Goal: Task Accomplishment & Management: Manage account settings

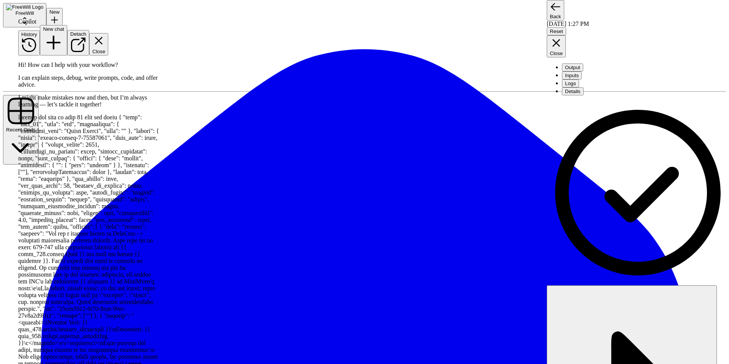
scroll to position [5171, 0]
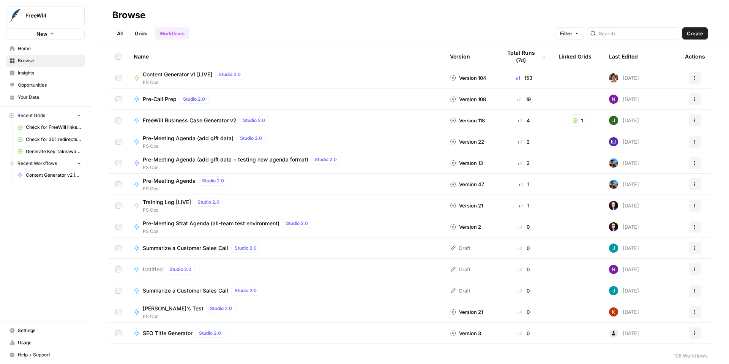
click at [56, 173] on span "Content Generator v2 [DRAFT]" at bounding box center [53, 175] width 55 height 7
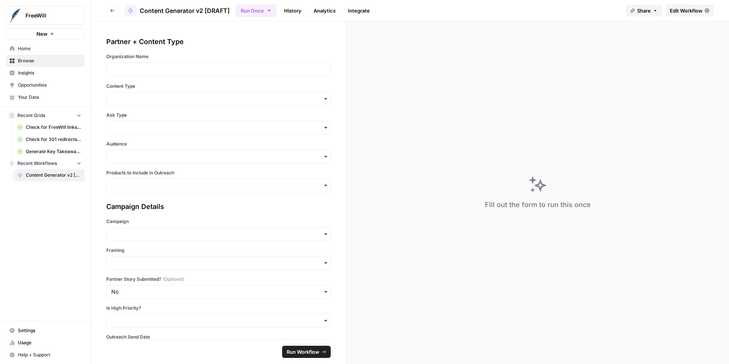
click at [45, 70] on span "Insights" at bounding box center [49, 73] width 63 height 7
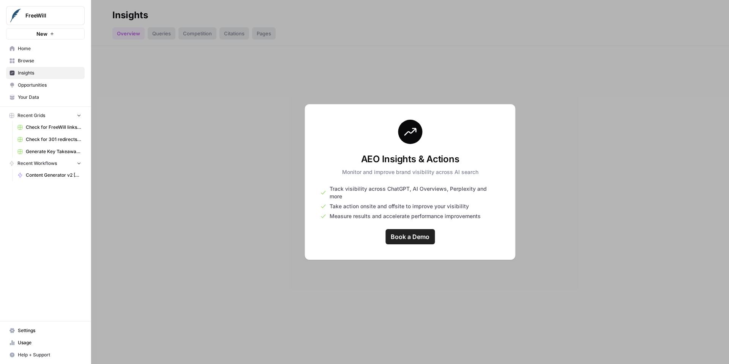
click at [49, 95] on span "Your Data" at bounding box center [49, 97] width 63 height 7
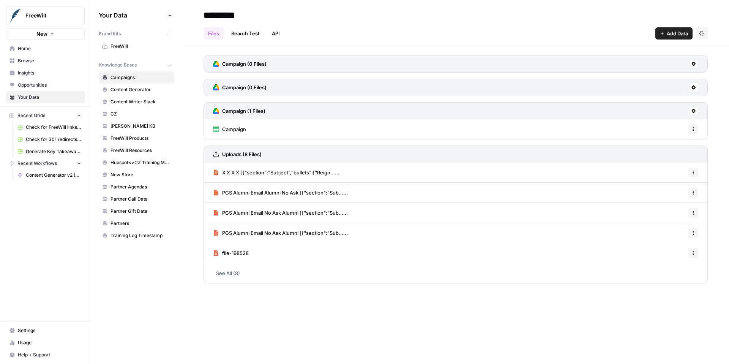
click at [141, 88] on span "Content Generator" at bounding box center [141, 89] width 60 height 7
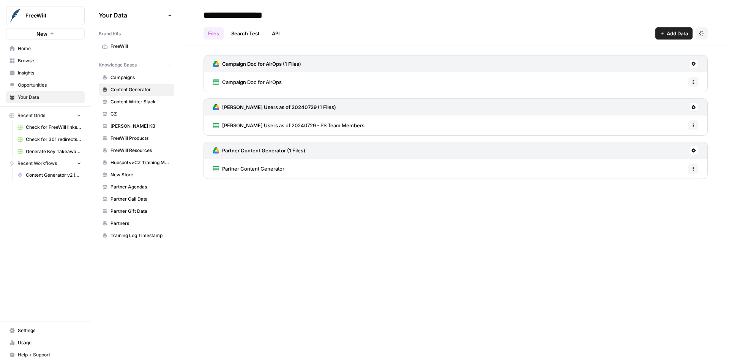
click at [257, 169] on span "Partner Content Generator" at bounding box center [253, 169] width 62 height 8
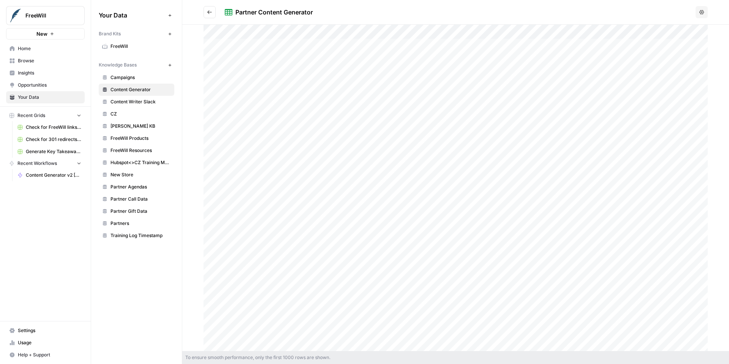
click at [214, 13] on button "Go back" at bounding box center [210, 12] width 12 height 12
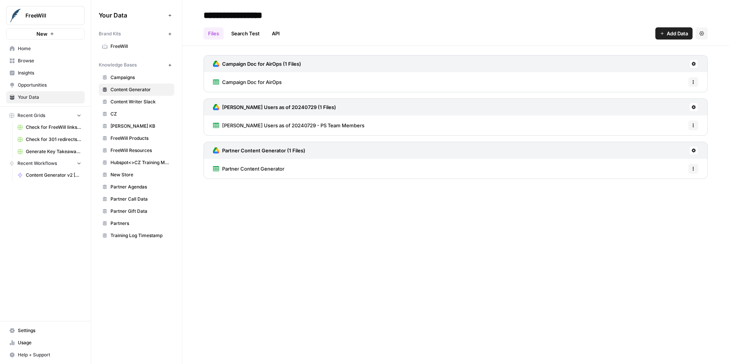
click at [34, 48] on span "Home" at bounding box center [49, 48] width 63 height 7
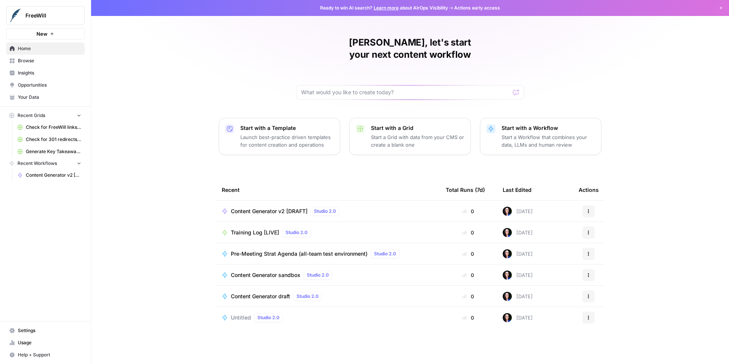
click at [258, 207] on span "Content Generator v2 [DRAFT]" at bounding box center [269, 211] width 77 height 8
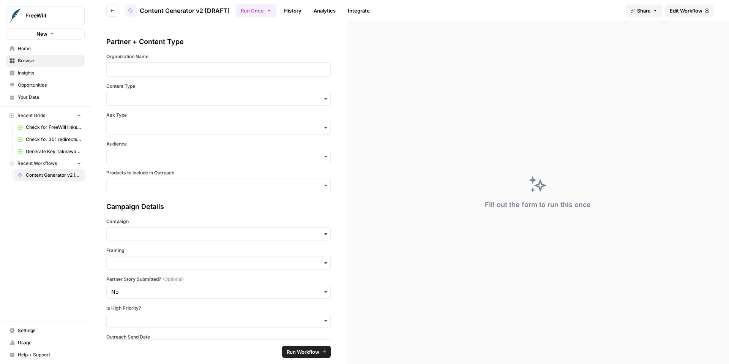
click at [691, 11] on span "Edit Workflow" at bounding box center [686, 11] width 33 height 8
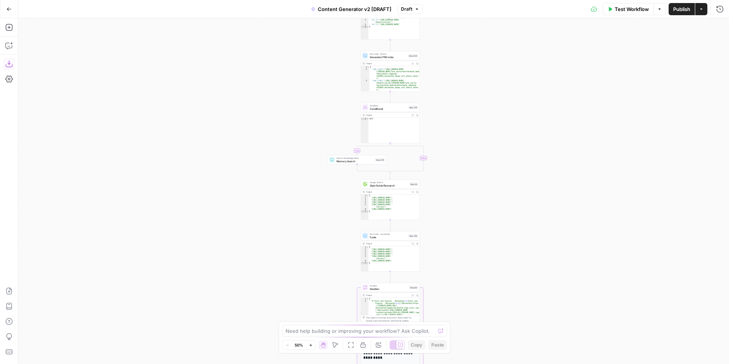
click at [8, 62] on icon "button" at bounding box center [9, 64] width 8 height 8
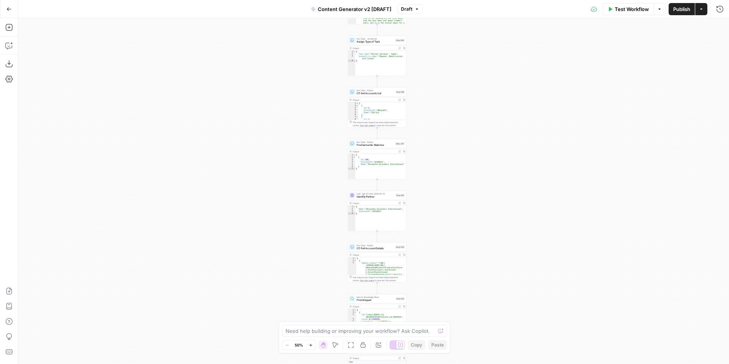
click at [404, 6] on span "Draft" at bounding box center [406, 9] width 11 height 7
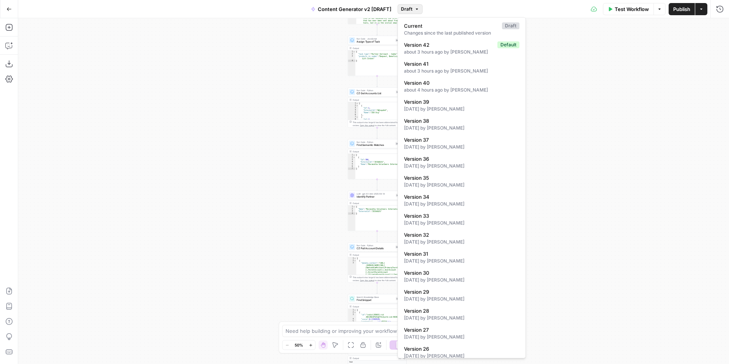
click at [575, 111] on div "**********" at bounding box center [373, 191] width 711 height 346
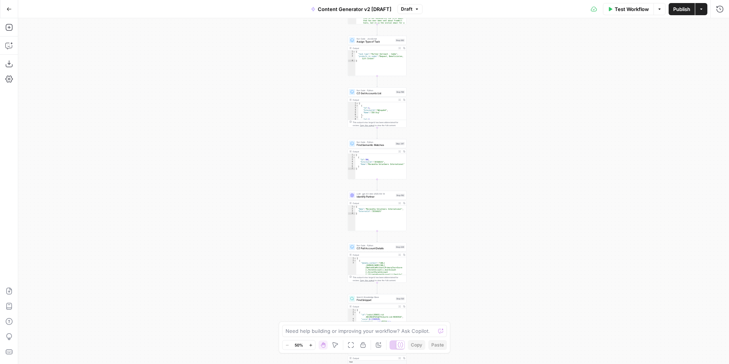
click at [676, 11] on span "Publish" at bounding box center [681, 9] width 17 height 8
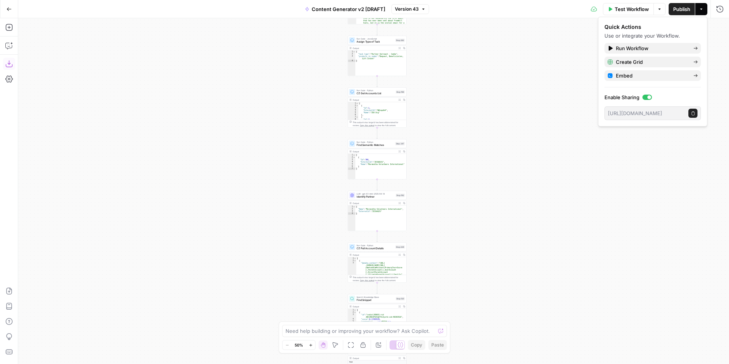
click at [8, 65] on icon "button" at bounding box center [9, 64] width 8 height 8
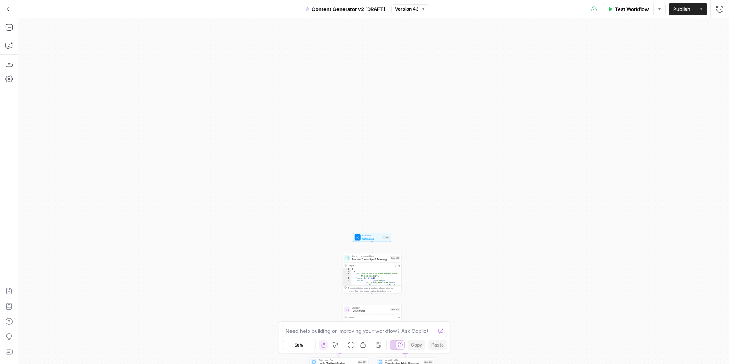
click at [367, 237] on span "Set Inputs" at bounding box center [371, 239] width 19 height 4
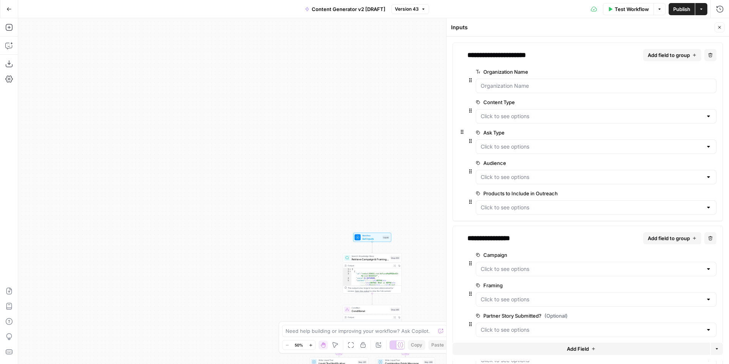
scroll to position [110, 0]
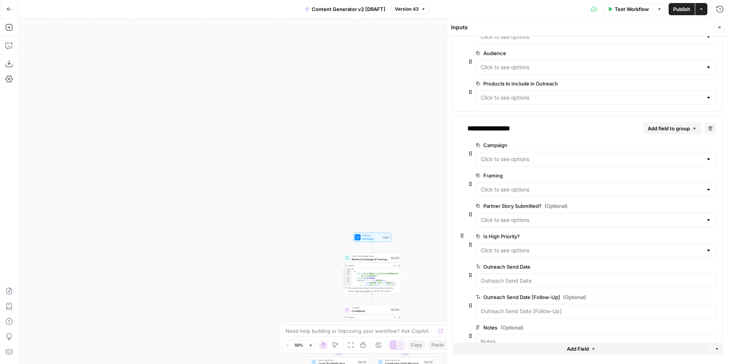
click at [525, 103] on div at bounding box center [596, 97] width 241 height 14
